Goal: Task Accomplishment & Management: Use online tool/utility

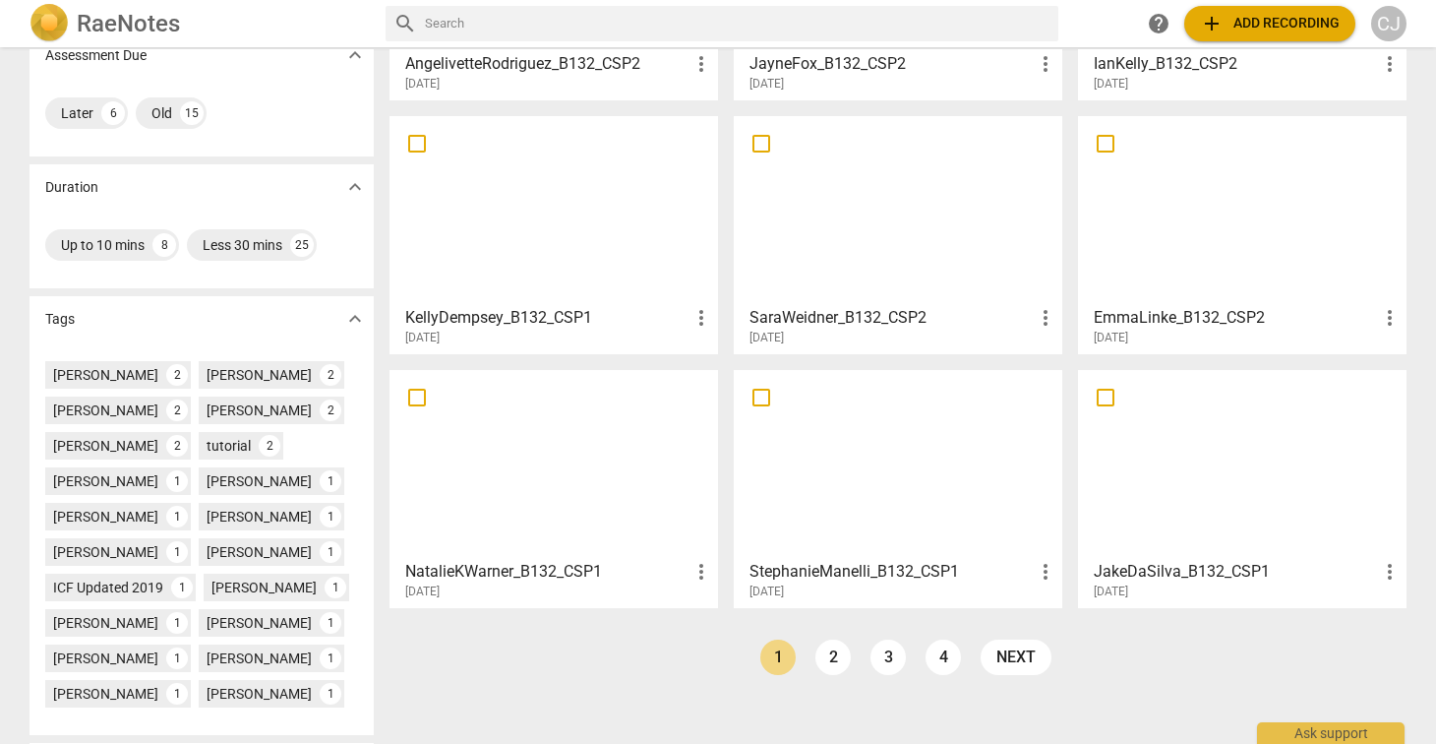
scroll to position [334, 0]
click at [1166, 483] on div at bounding box center [1242, 463] width 315 height 174
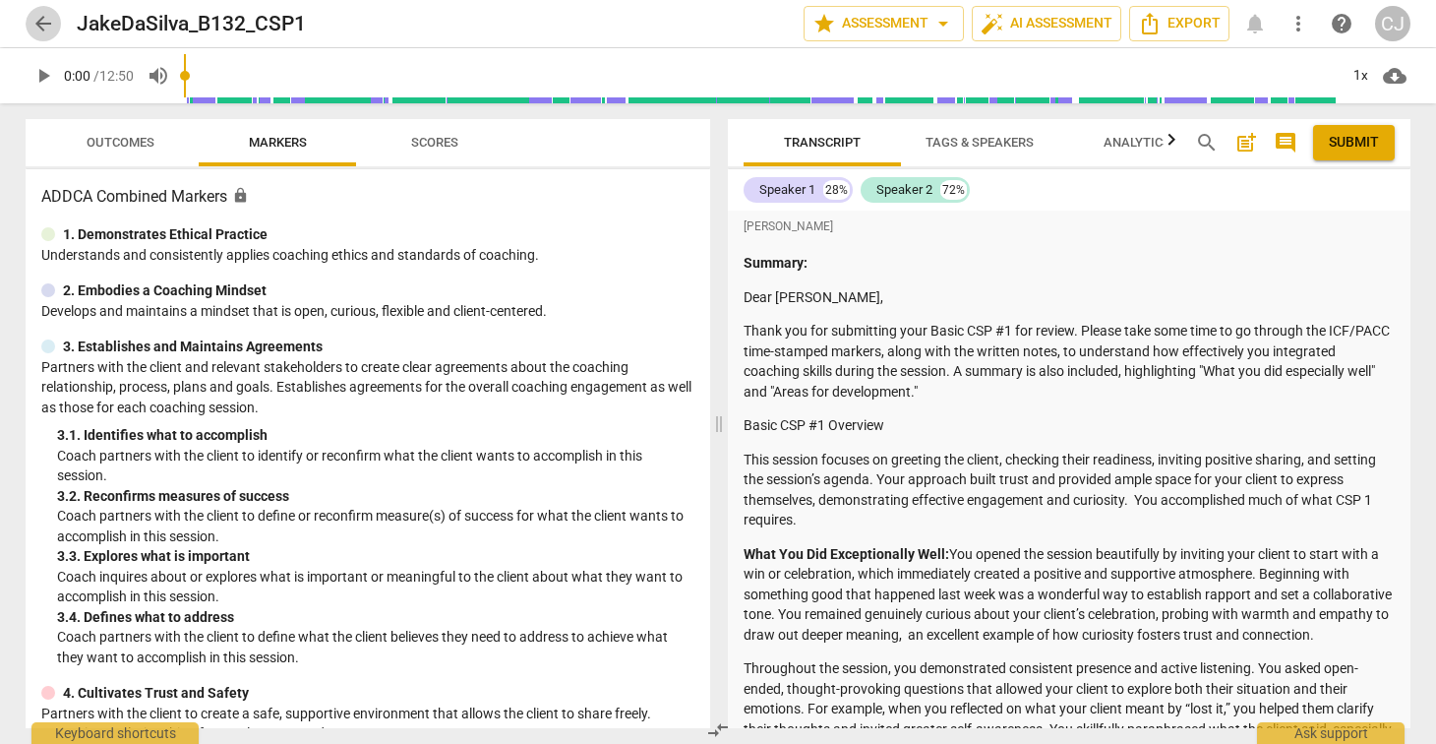
click at [39, 23] on span "arrow_back" at bounding box center [43, 24] width 24 height 24
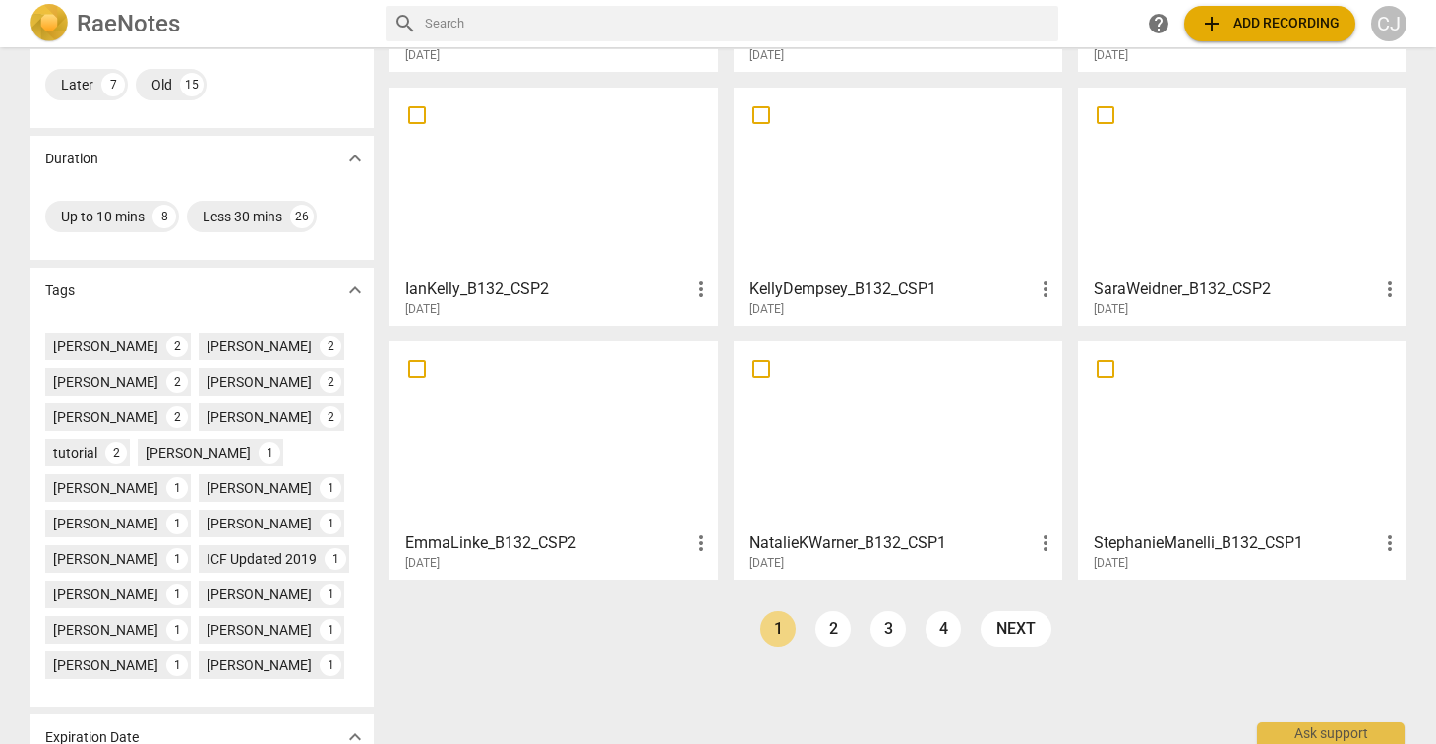
scroll to position [370, 0]
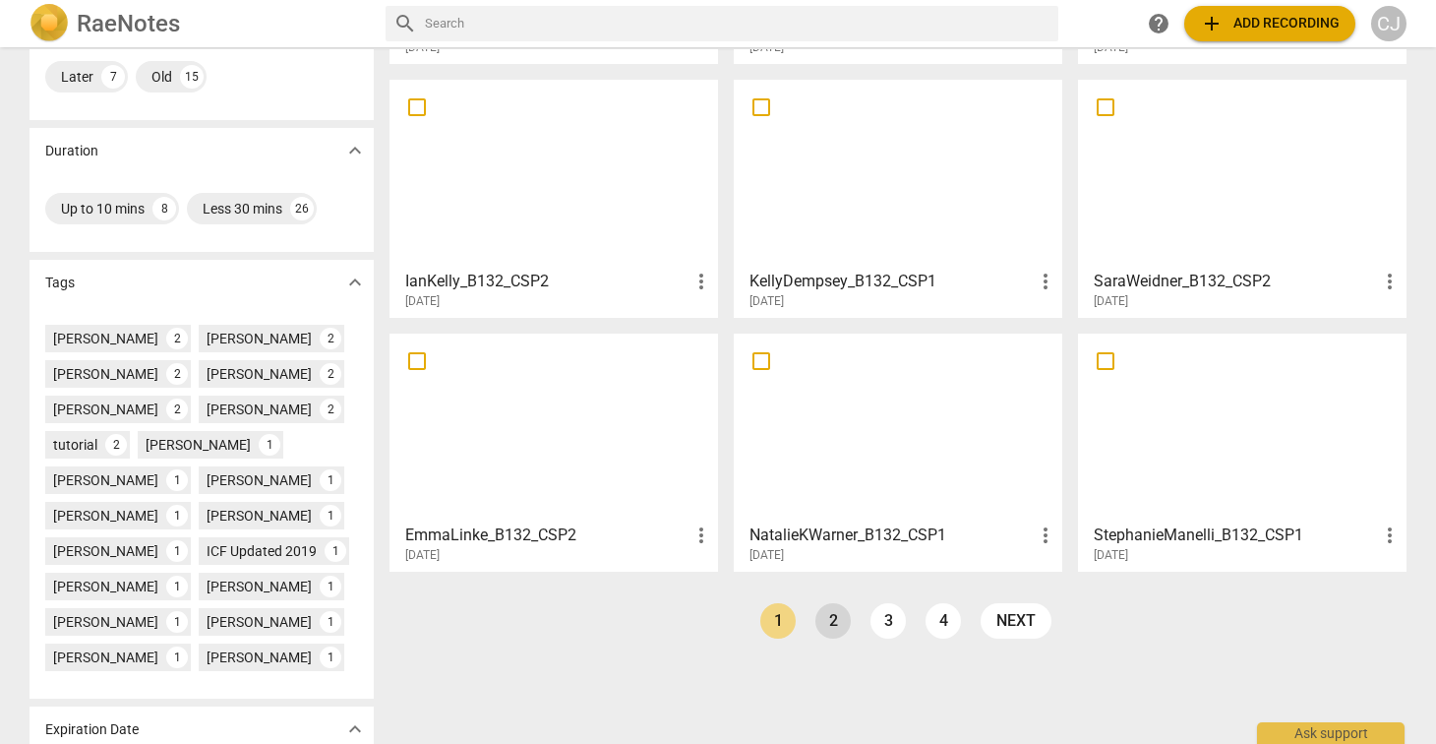
click at [835, 620] on link "2" at bounding box center [832, 620] width 35 height 35
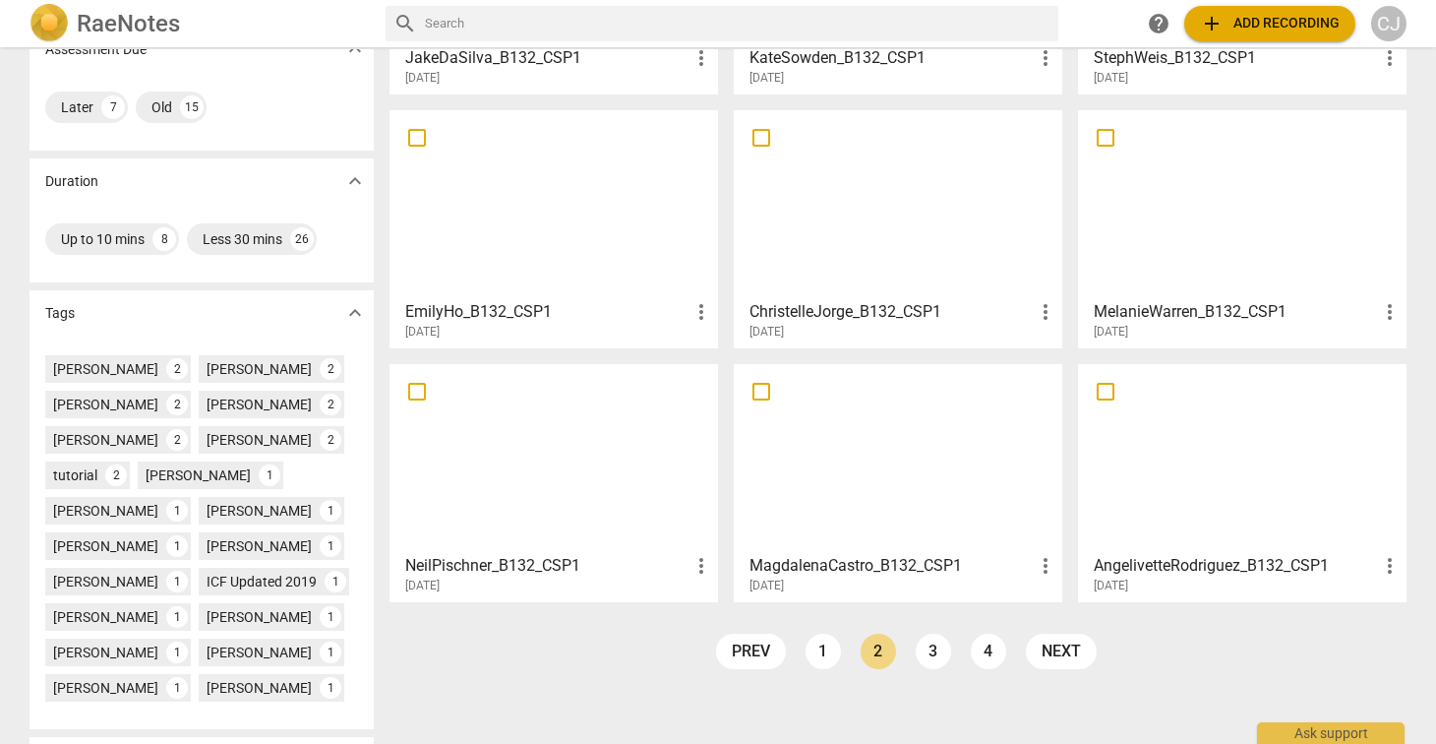
scroll to position [342, 0]
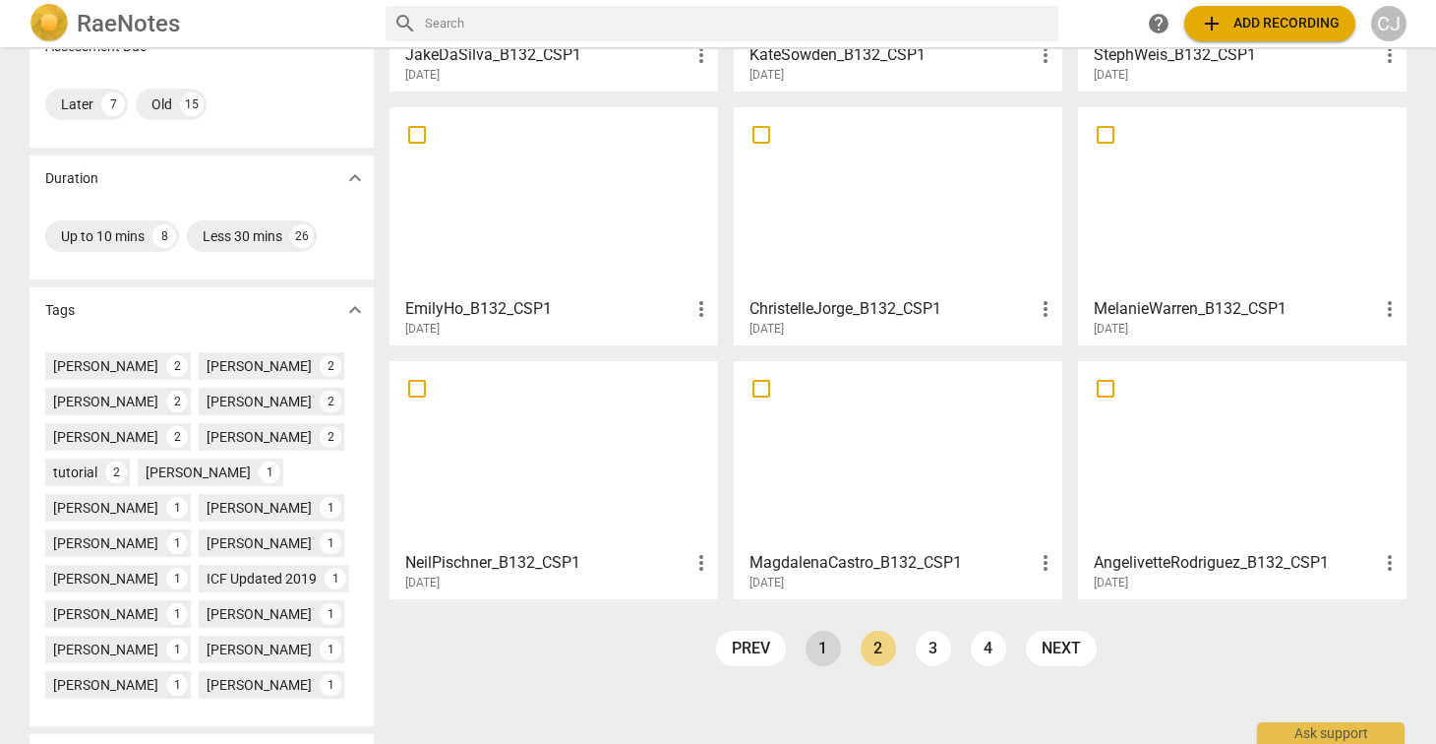
click at [824, 652] on link "1" at bounding box center [823, 647] width 35 height 35
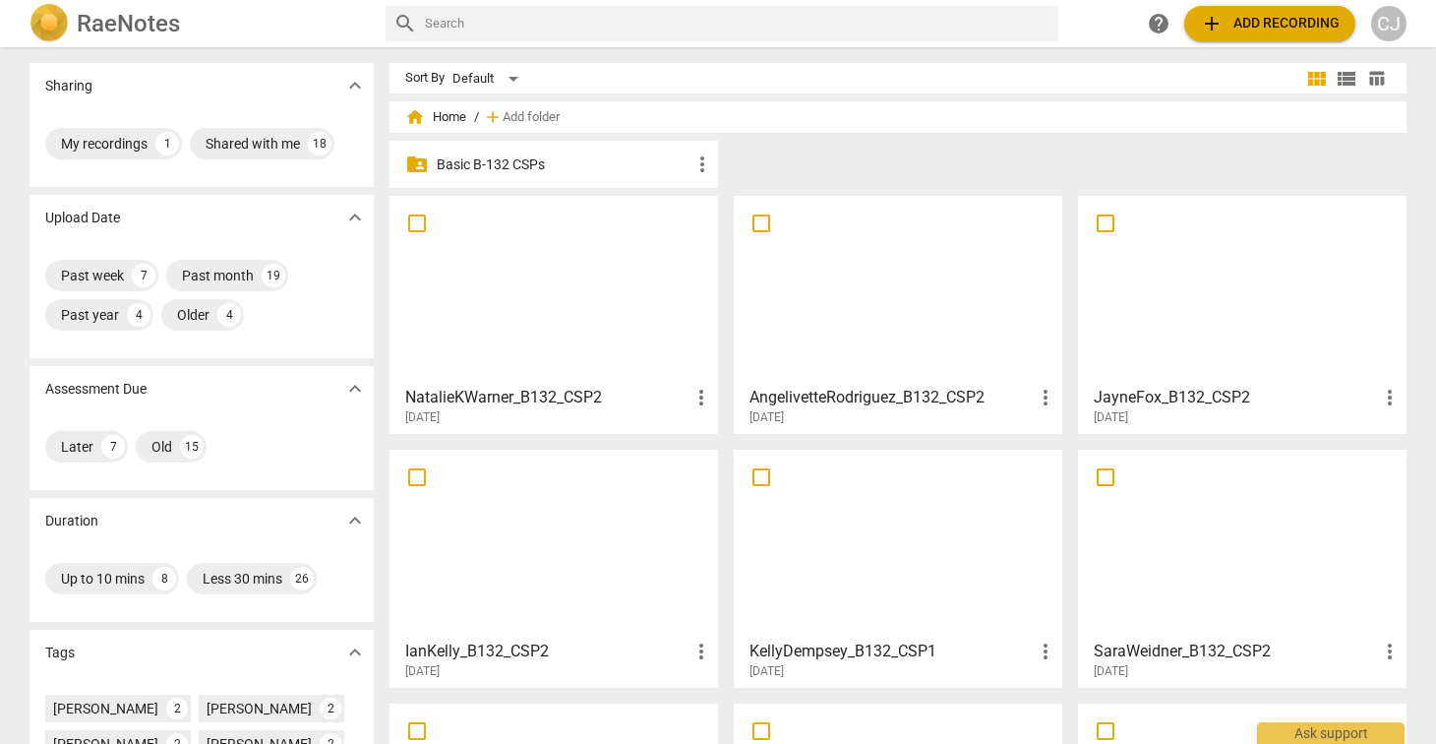
click at [527, 299] on div at bounding box center [553, 290] width 315 height 174
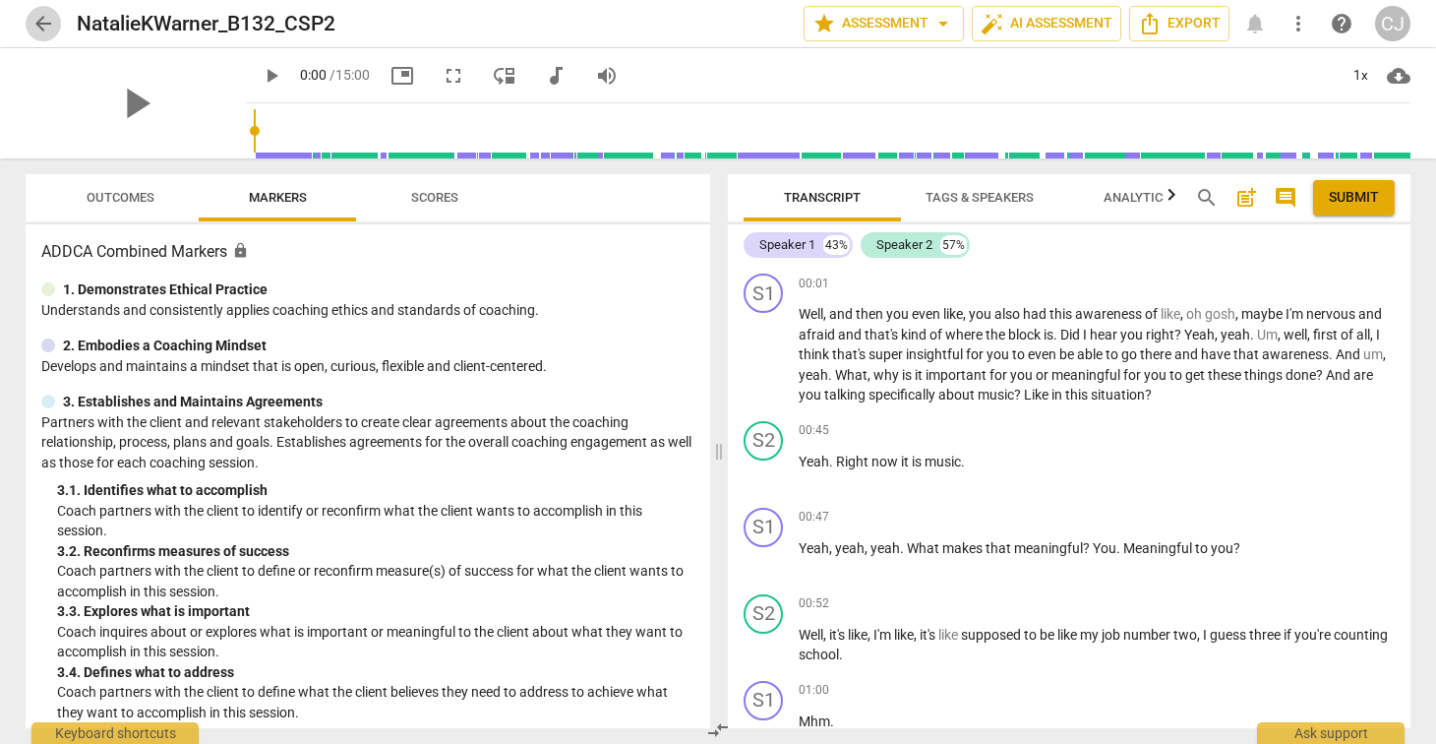
click at [43, 23] on span "arrow_back" at bounding box center [43, 24] width 24 height 24
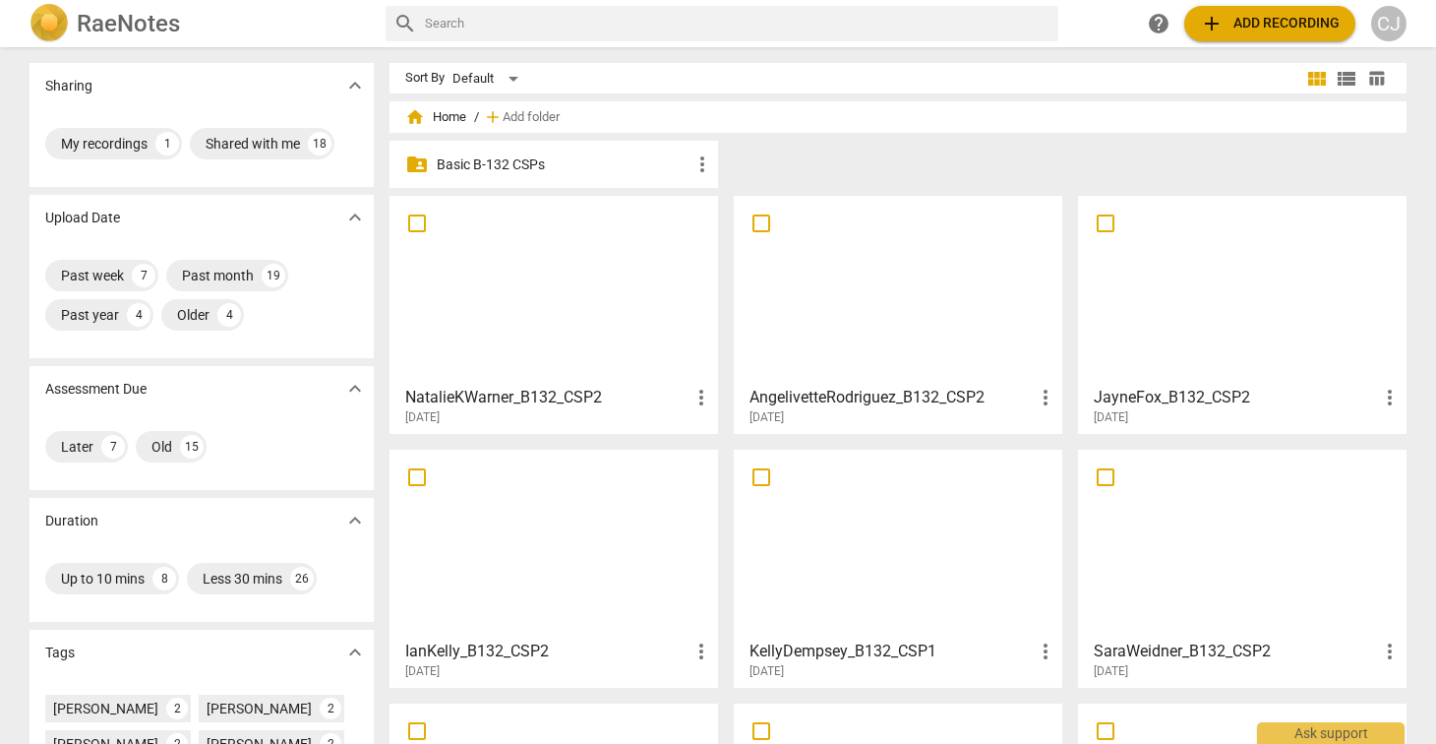
click at [899, 328] on div at bounding box center [898, 290] width 315 height 174
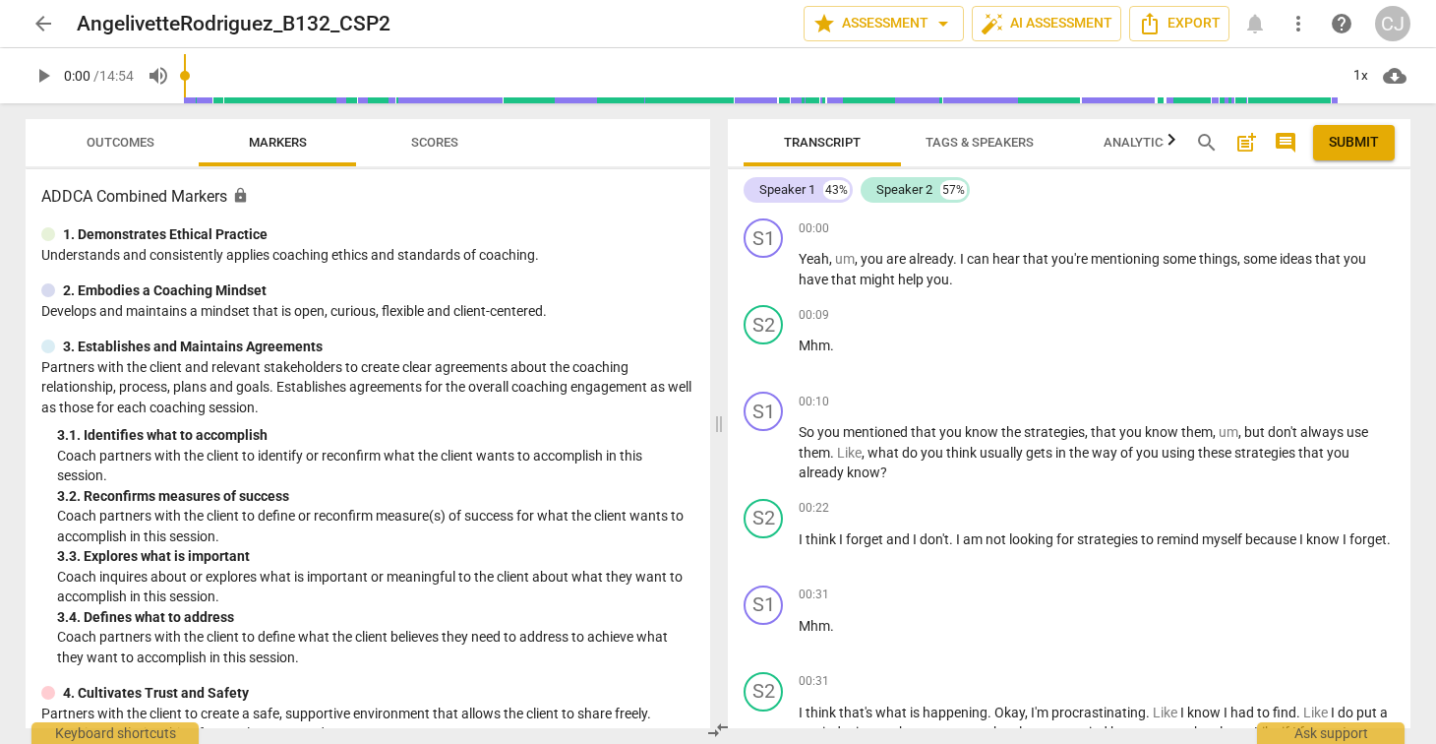
click at [43, 20] on span "arrow_back" at bounding box center [43, 24] width 24 height 24
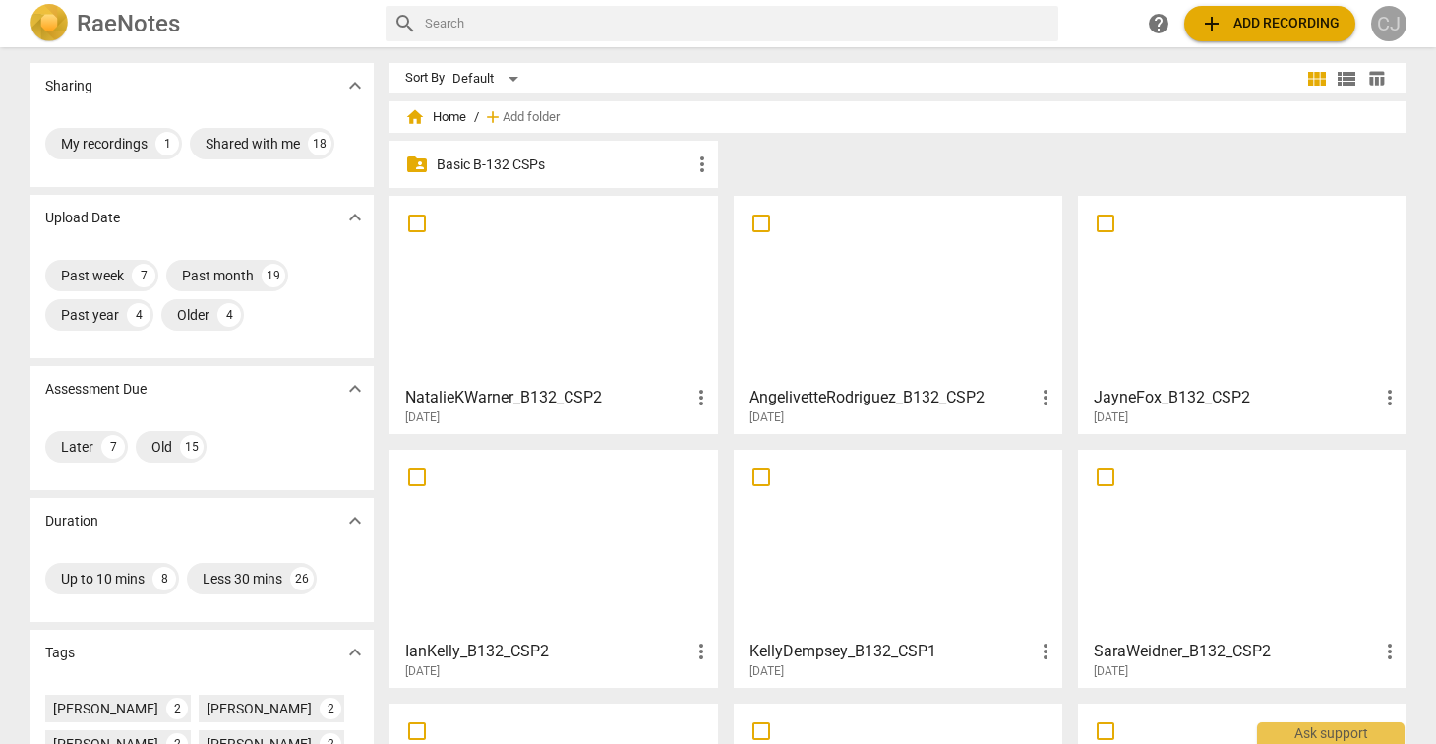
click at [1387, 22] on div "CJ" at bounding box center [1388, 23] width 35 height 35
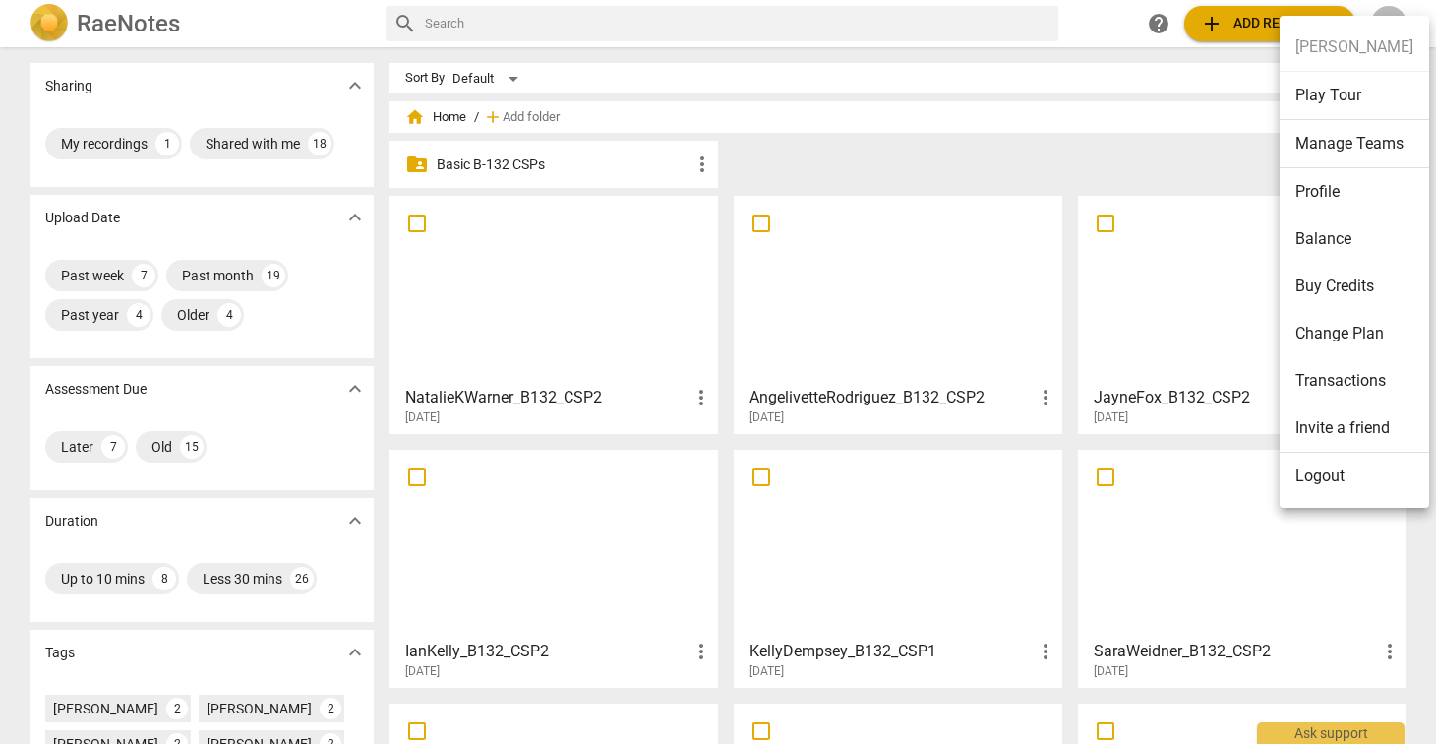
click at [1091, 28] on div at bounding box center [718, 372] width 1436 height 744
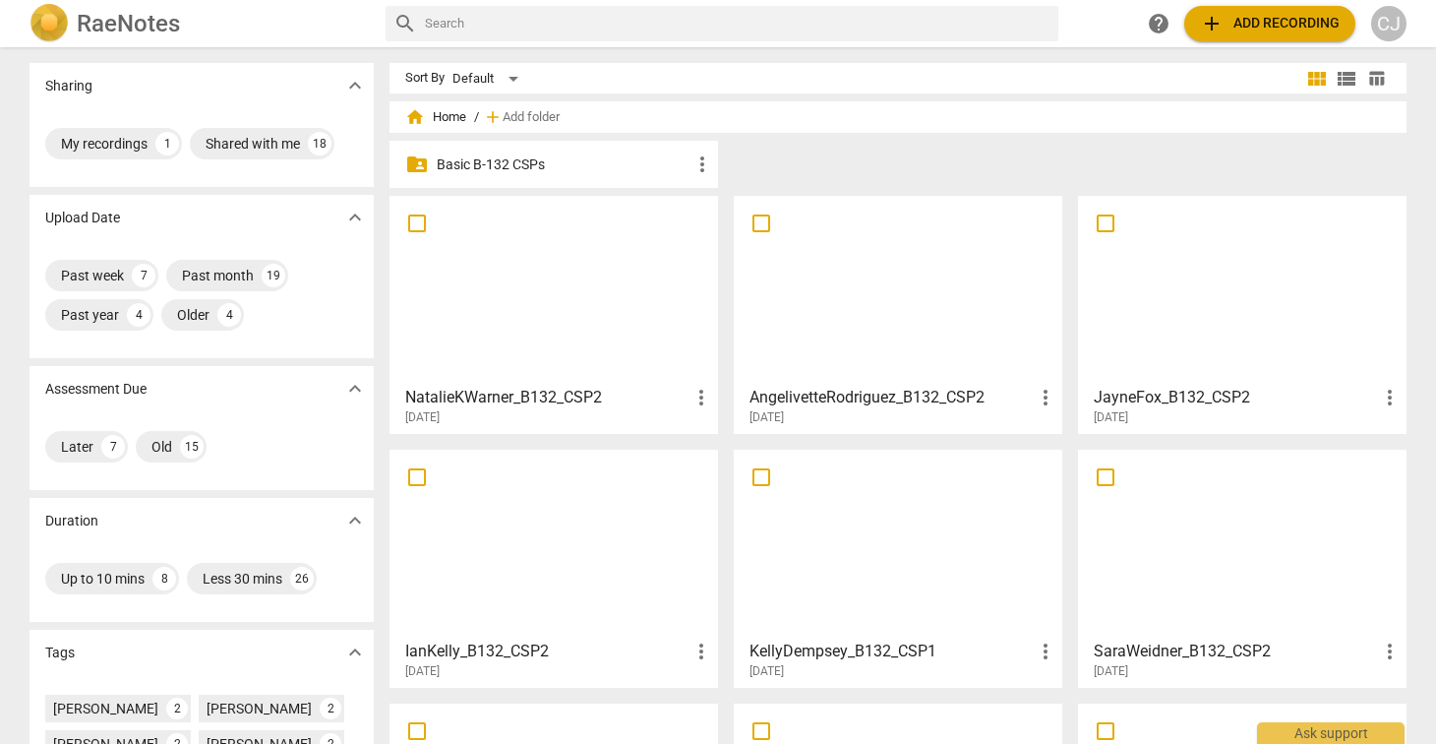
click at [1266, 28] on span "add Add recording" at bounding box center [1270, 24] width 140 height 24
